Goal: Task Accomplishment & Management: Use online tool/utility

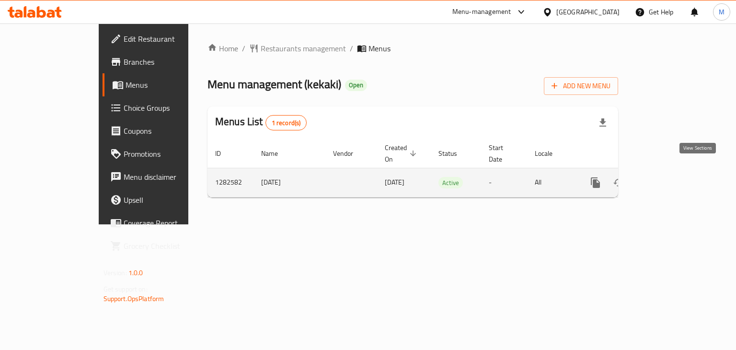
click at [670, 177] on icon "enhanced table" at bounding box center [664, 182] width 11 height 11
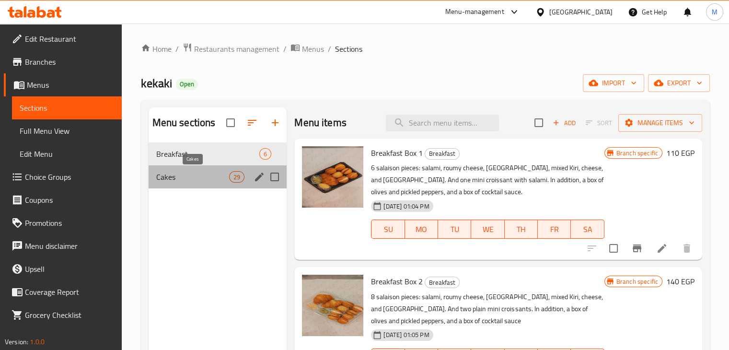
click at [207, 177] on span "Cakes" at bounding box center [192, 176] width 73 height 11
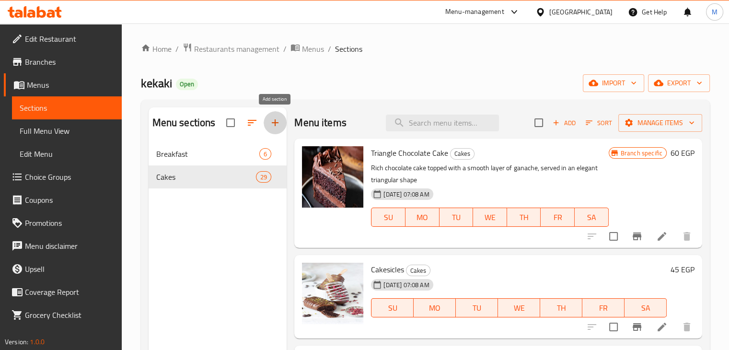
click at [271, 125] on icon "button" at bounding box center [274, 122] width 11 height 11
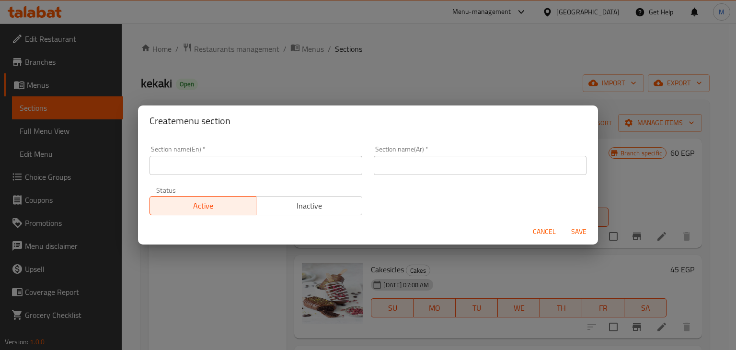
click at [259, 163] on input "text" at bounding box center [255, 165] width 213 height 19
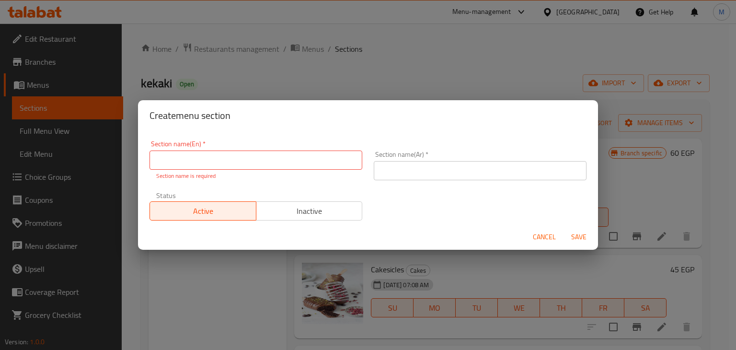
click at [344, 59] on div "Create menu section Section name(En)   * Section name(En) * Section name is req…" at bounding box center [368, 175] width 736 height 350
click at [544, 235] on span "Cancel" at bounding box center [544, 237] width 23 height 12
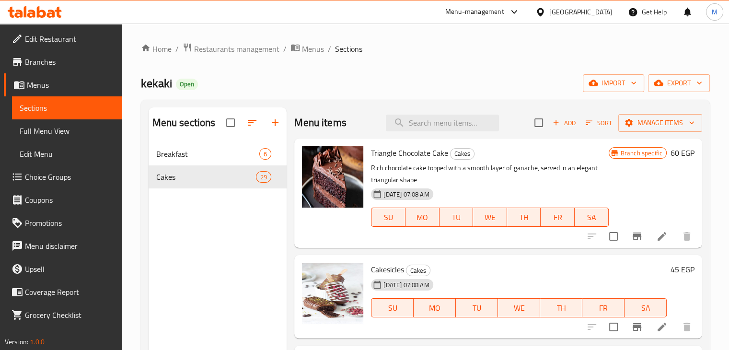
click at [557, 125] on span "Add" at bounding box center [564, 122] width 26 height 11
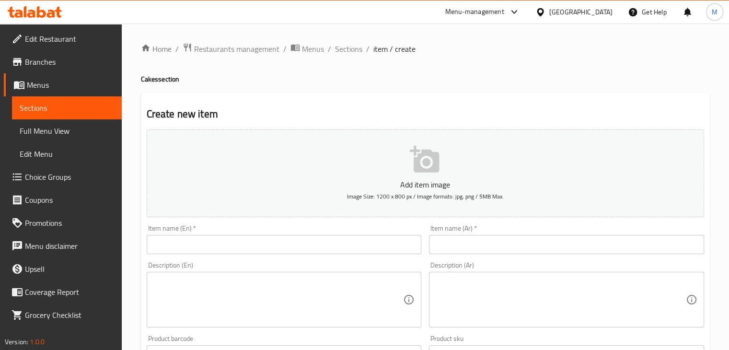
click at [251, 242] on input "text" at bounding box center [284, 244] width 275 height 19
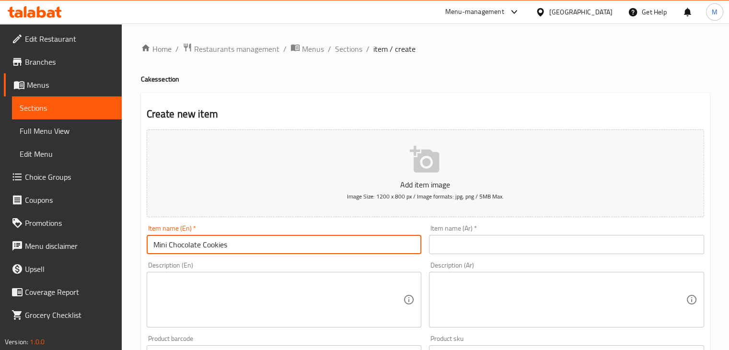
type input "Mini Chocolate Cookies"
click at [453, 244] on input "text" at bounding box center [566, 244] width 275 height 19
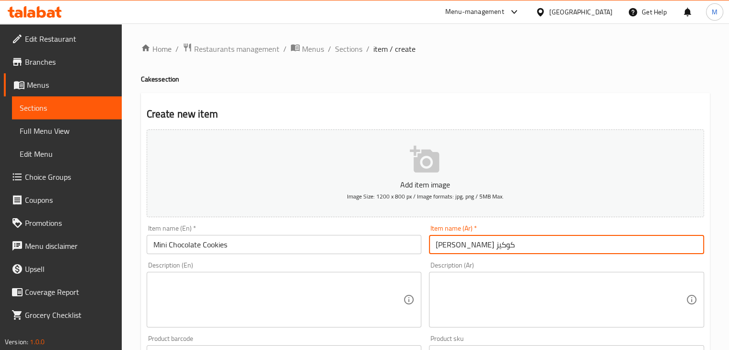
type input "[PERSON_NAME] كوكيز"
click at [372, 292] on textarea at bounding box center [278, 300] width 250 height 46
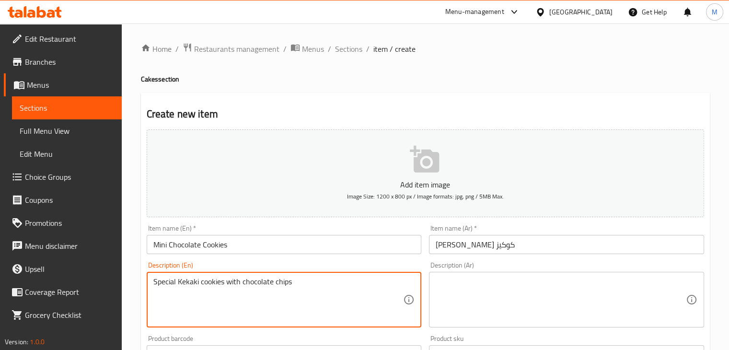
type textarea "Special Kekaki cookies with chocolate chips"
click at [532, 306] on textarea at bounding box center [561, 300] width 250 height 46
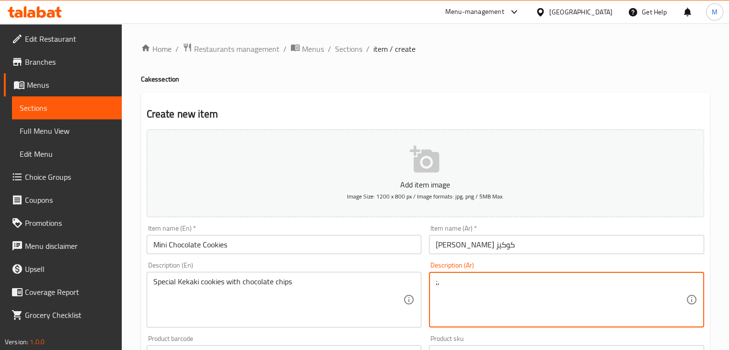
type textarea ";"
type textarea "كوكيز الكيكاكي مع التشيبس الشوكولاتة"
click at [390, 265] on div "Description (En) Special Kekaki cookies with chocolate chips Description (En)" at bounding box center [284, 295] width 275 height 66
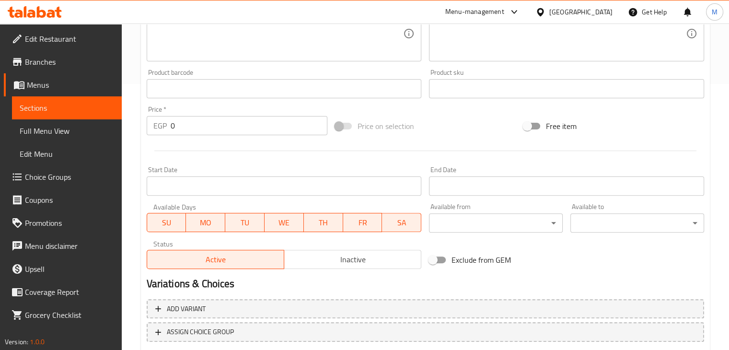
scroll to position [282, 0]
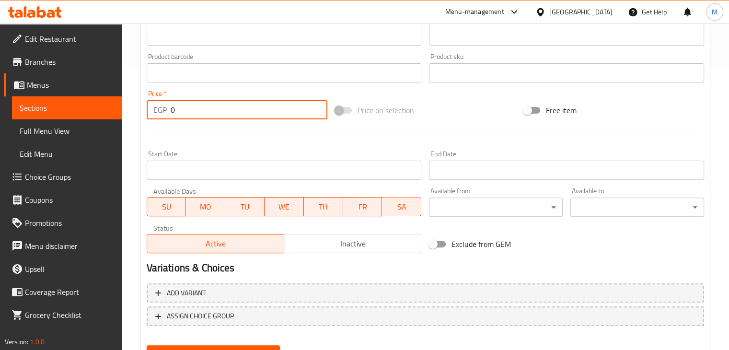
click at [213, 114] on input "0" at bounding box center [249, 109] width 157 height 19
type input "70"
click at [227, 136] on div at bounding box center [425, 134] width 565 height 23
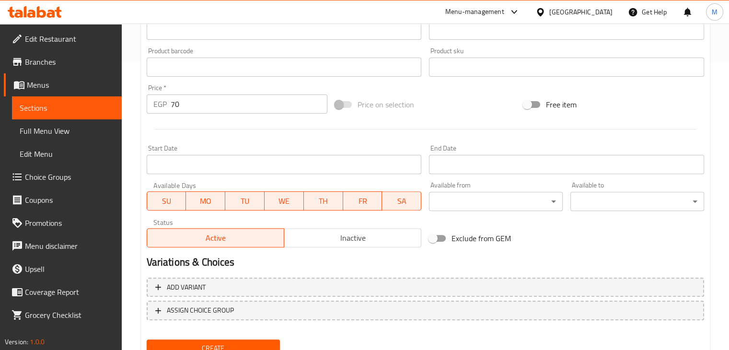
scroll to position [327, 0]
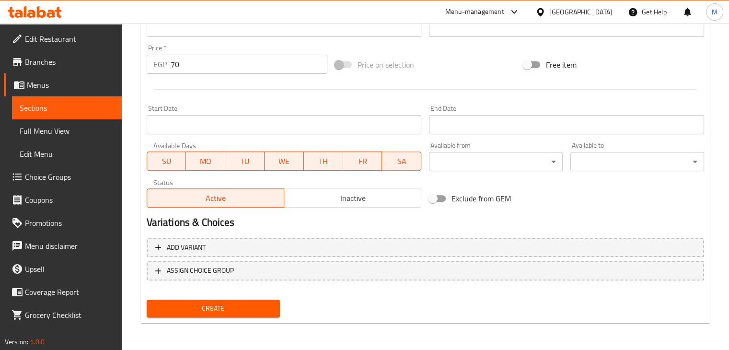
click at [229, 303] on span "Create" at bounding box center [213, 308] width 118 height 12
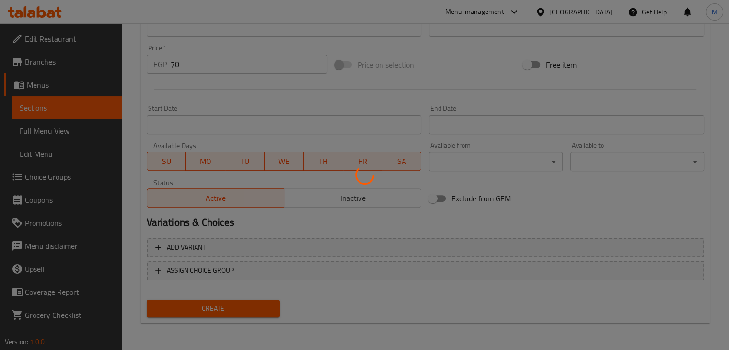
type input "0"
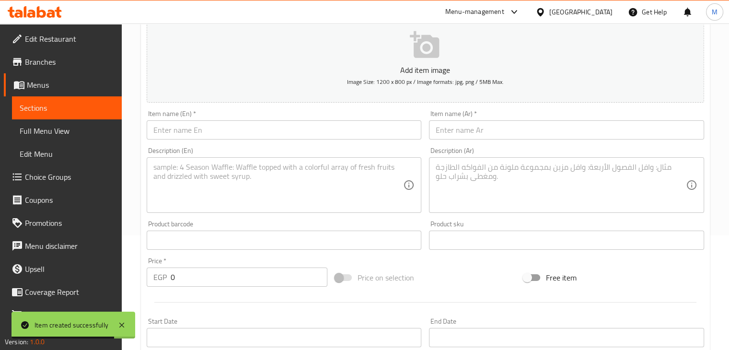
scroll to position [110, 0]
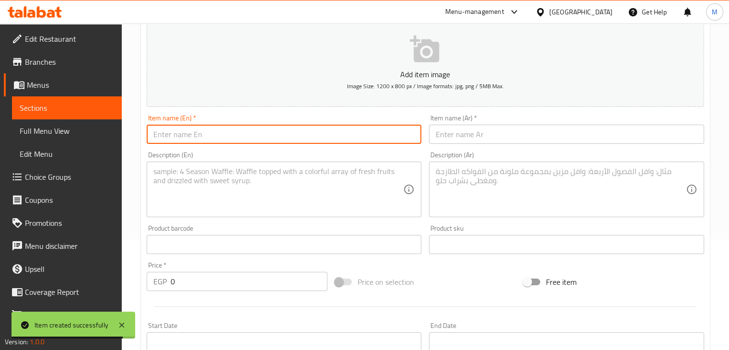
click at [259, 131] on input "text" at bounding box center [284, 134] width 275 height 19
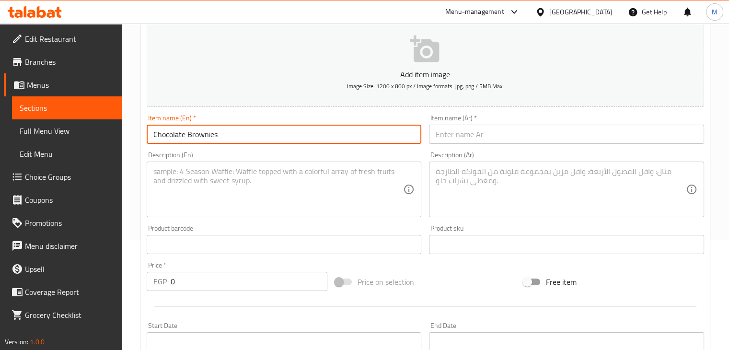
type input "Chocolate Brownies"
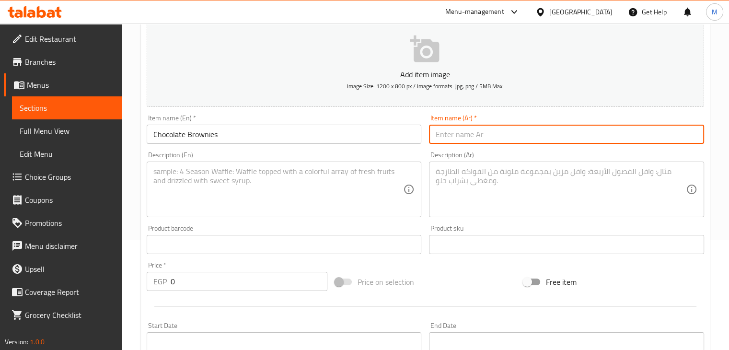
click at [452, 142] on input "text" at bounding box center [566, 134] width 275 height 19
type input "براونيز شوكولاتة"
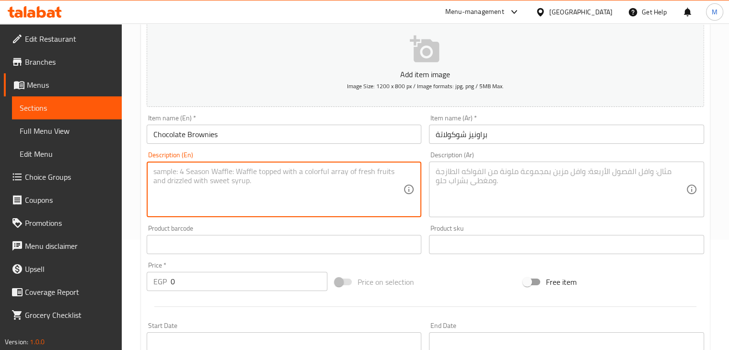
click at [298, 183] on textarea at bounding box center [278, 190] width 250 height 46
type textarea "Chocolate brownies with additional sauce from your choice (nutella - kinder)"
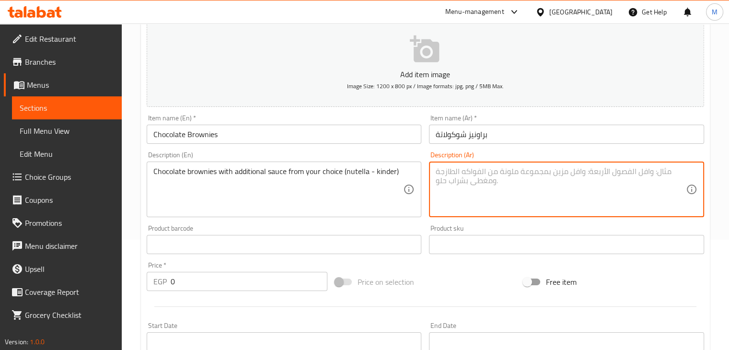
click at [504, 181] on textarea at bounding box center [561, 190] width 250 height 46
type textarea "تشوكليت براونيز مع اختيارك من الصوص (نوتيلا او كيندر)"
click at [211, 277] on input "0" at bounding box center [249, 281] width 157 height 19
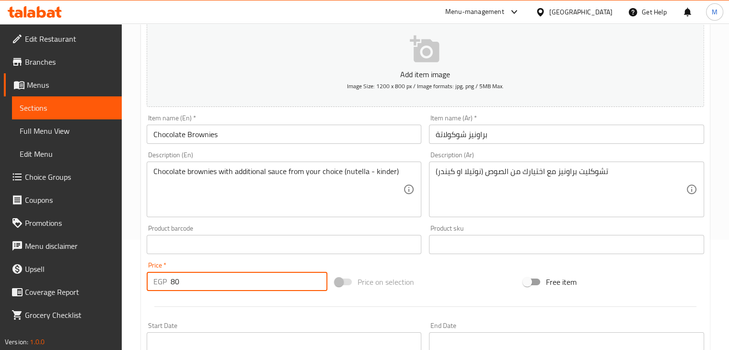
type input "80"
click at [237, 267] on div "Price   * EGP 80 Price *" at bounding box center [237, 276] width 181 height 29
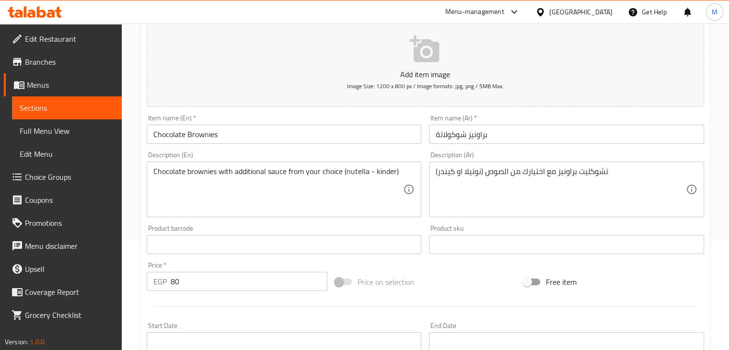
scroll to position [327, 0]
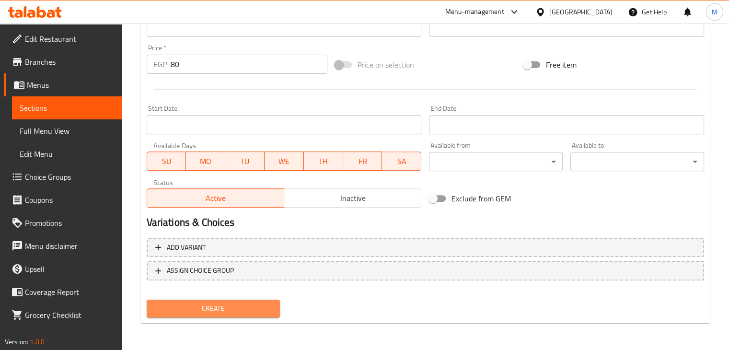
click at [201, 307] on span "Create" at bounding box center [213, 308] width 118 height 12
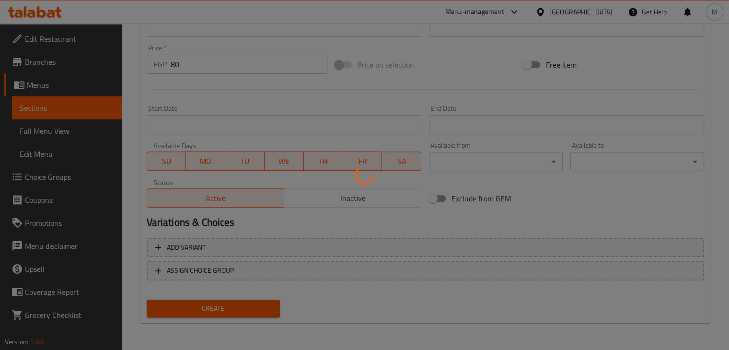
type input "0"
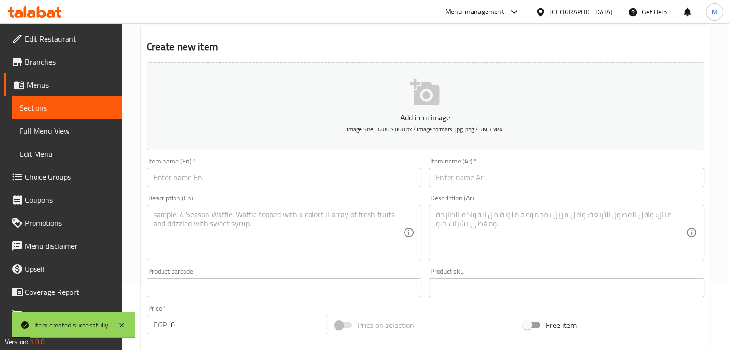
scroll to position [0, 0]
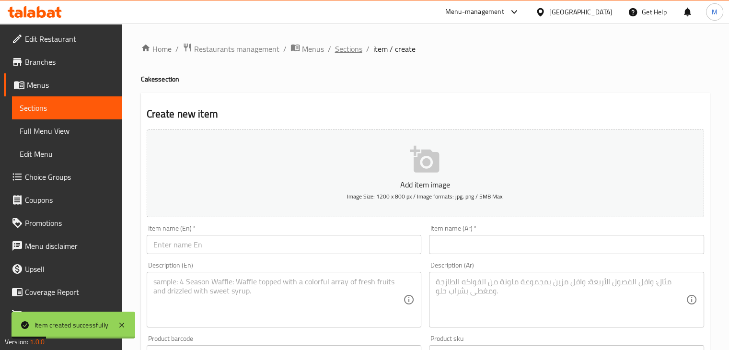
click at [354, 50] on span "Sections" at bounding box center [348, 48] width 27 height 11
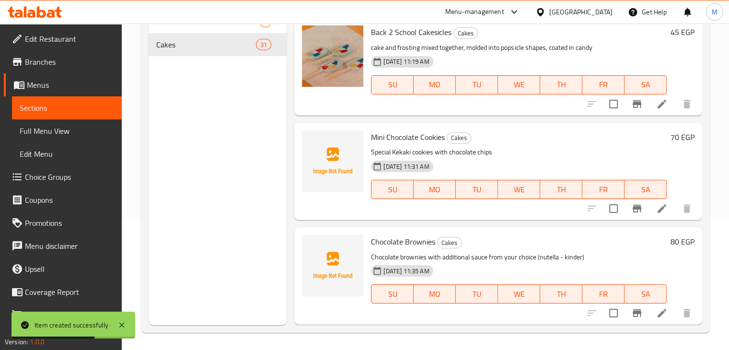
scroll to position [134, 0]
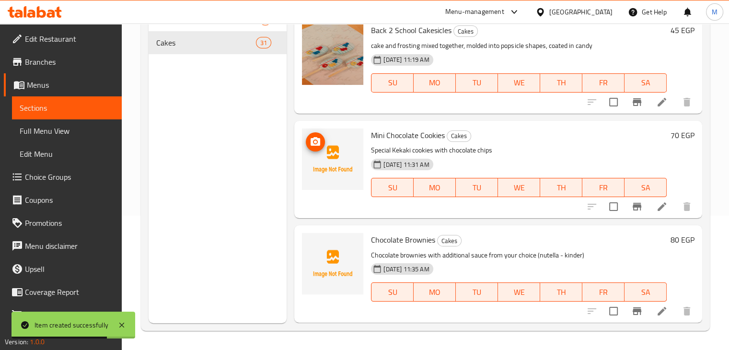
click at [307, 145] on span "upload picture" at bounding box center [315, 141] width 19 height 11
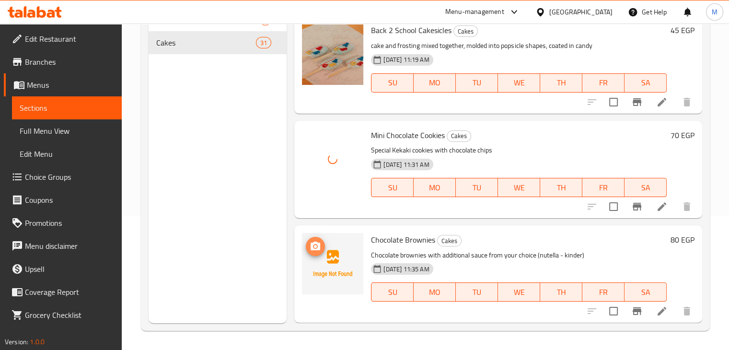
click at [320, 247] on icon "upload picture" at bounding box center [315, 246] width 11 height 11
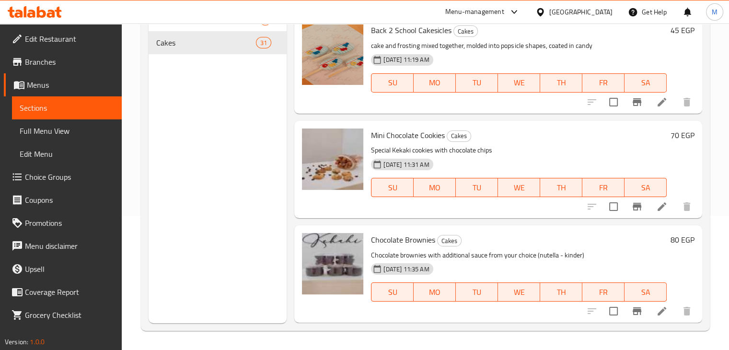
click at [238, 159] on div "Menu sections Breakfast 6 Cakes 31" at bounding box center [218, 148] width 138 height 350
click at [222, 184] on div "Menu sections Breakfast 6 Cakes 31" at bounding box center [218, 148] width 138 height 350
click at [222, 186] on div "Menu sections Breakfast 6 Cakes 31" at bounding box center [218, 148] width 138 height 350
